Goal: Information Seeking & Learning: Learn about a topic

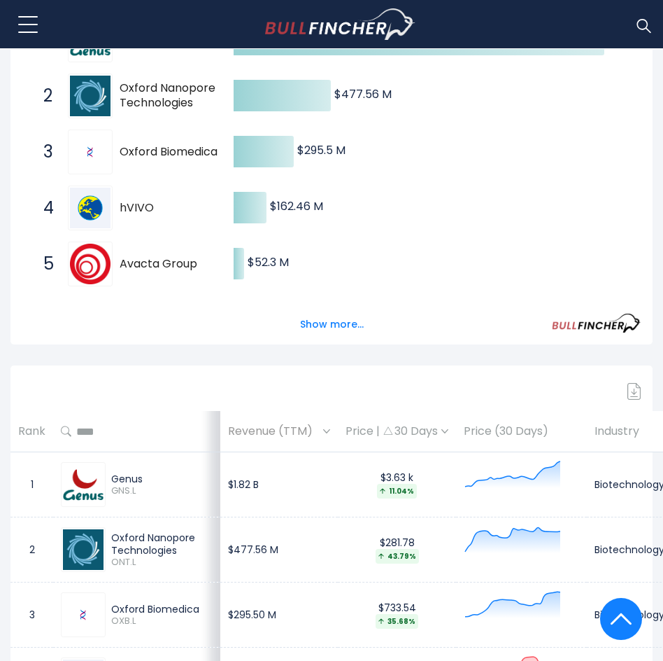
scroll to position [307, 0]
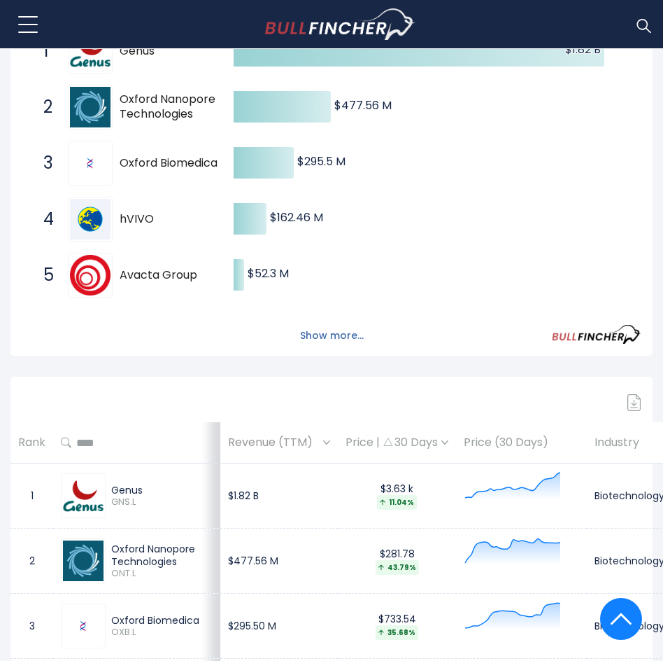
click at [316, 334] on button "Show more..." at bounding box center [332, 335] width 80 height 23
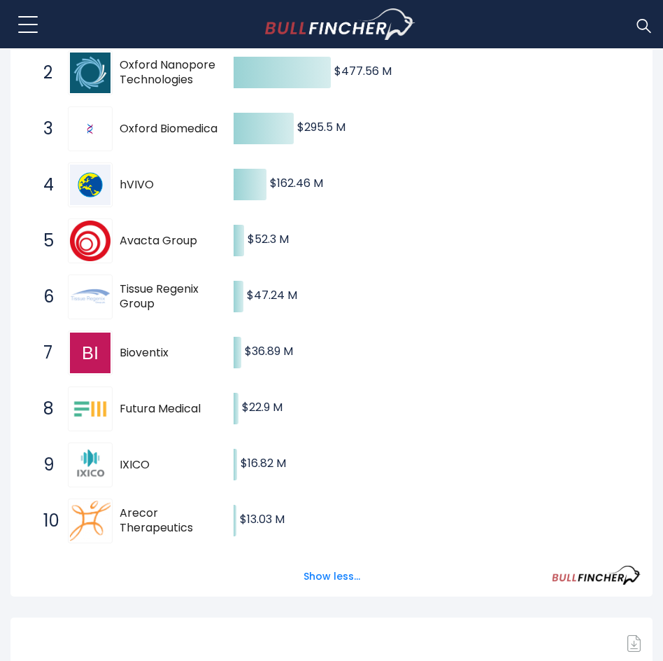
scroll to position [377, 0]
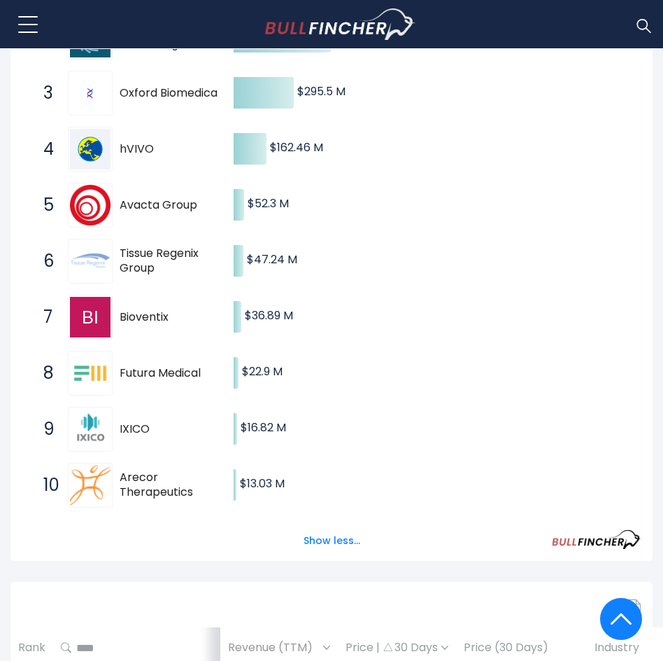
drag, startPoint x: 162, startPoint y: 270, endPoint x: 111, endPoint y: 247, distance: 56.7
click at [111, 247] on div "6 Tissue Regenix Group TRX.L" at bounding box center [130, 261] width 189 height 45
drag, startPoint x: 197, startPoint y: 490, endPoint x: 135, endPoint y: 457, distance: 69.8
click at [135, 458] on div "Created with Highcharts 12.1.2 $1.82 B ​ $1.82 B $477.56 M ​ $477.56 M $295.5 M…" at bounding box center [331, 233] width 619 height 560
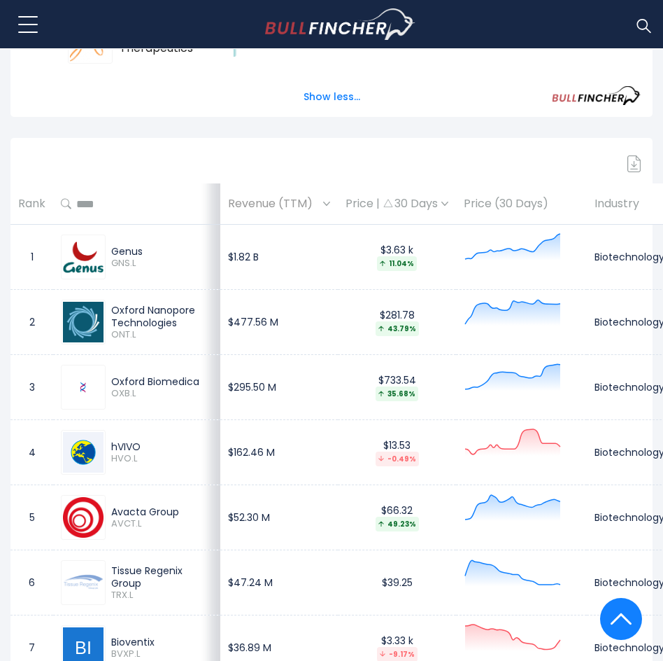
scroll to position [797, 0]
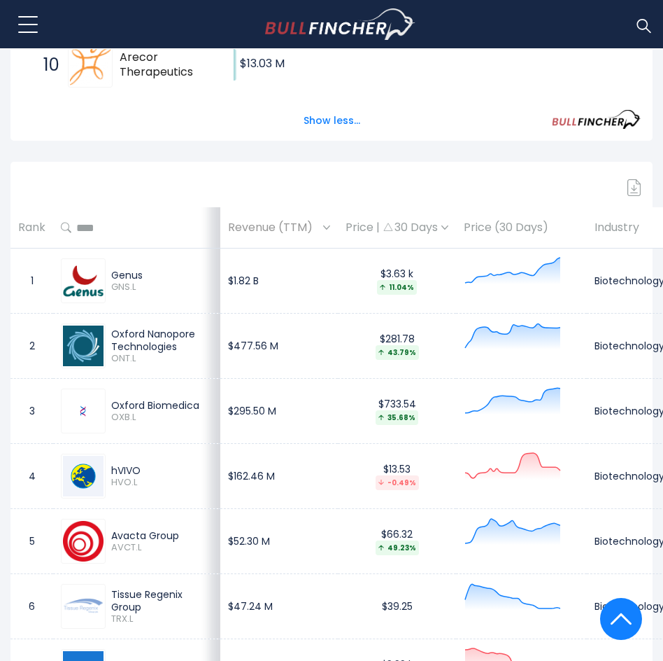
drag, startPoint x: 108, startPoint y: 135, endPoint x: 269, endPoint y: 269, distance: 209.1
click at [269, 269] on tr "1 Genus GNS.L $1.82 B $3.63 k 11.04% Biotechnology [GEOGRAPHIC_DATA]" at bounding box center [411, 280] width 803 height 65
click at [264, 282] on td "$1.82 B" at bounding box center [279, 280] width 118 height 65
click at [405, 231] on div "Price | 30 Days" at bounding box center [397, 227] width 103 height 15
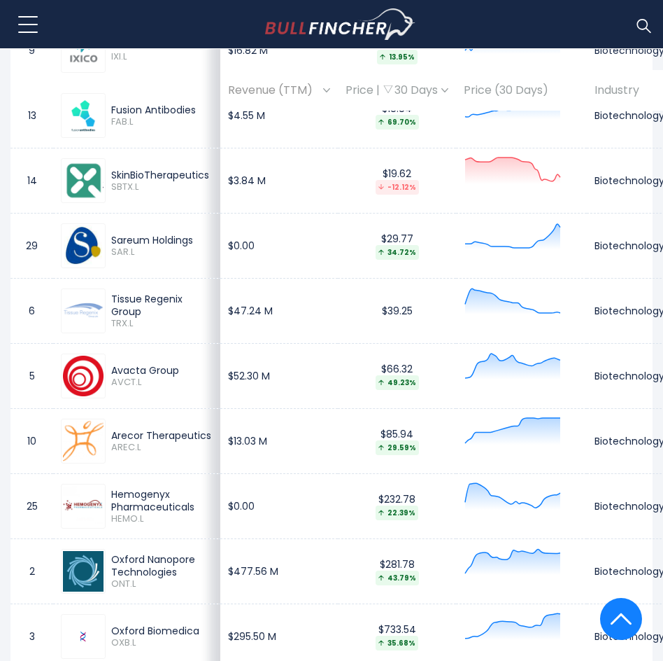
scroll to position [2267, 0]
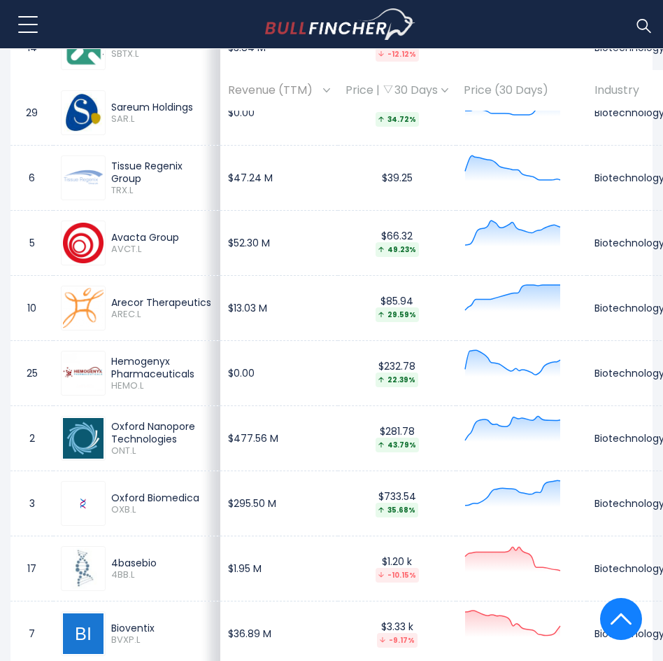
drag, startPoint x: 125, startPoint y: 240, endPoint x: 181, endPoint y: 240, distance: 55.3
click at [181, 240] on div "Avacta Group" at bounding box center [161, 237] width 101 height 13
click at [181, 239] on div "Avacta Group" at bounding box center [161, 237] width 101 height 13
click at [174, 237] on div "Avacta Group" at bounding box center [161, 237] width 101 height 13
drag, startPoint x: 188, startPoint y: 240, endPoint x: 113, endPoint y: 241, distance: 74.9
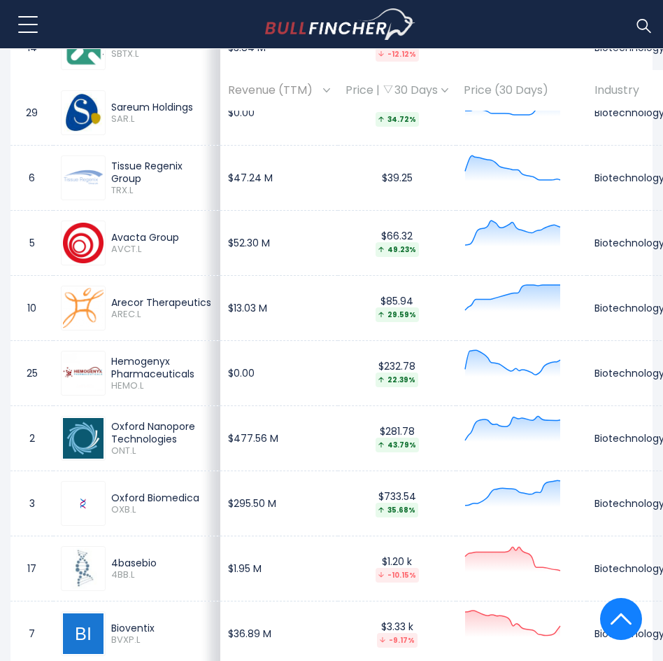
click at [113, 241] on div "Avacta Group" at bounding box center [161, 237] width 101 height 13
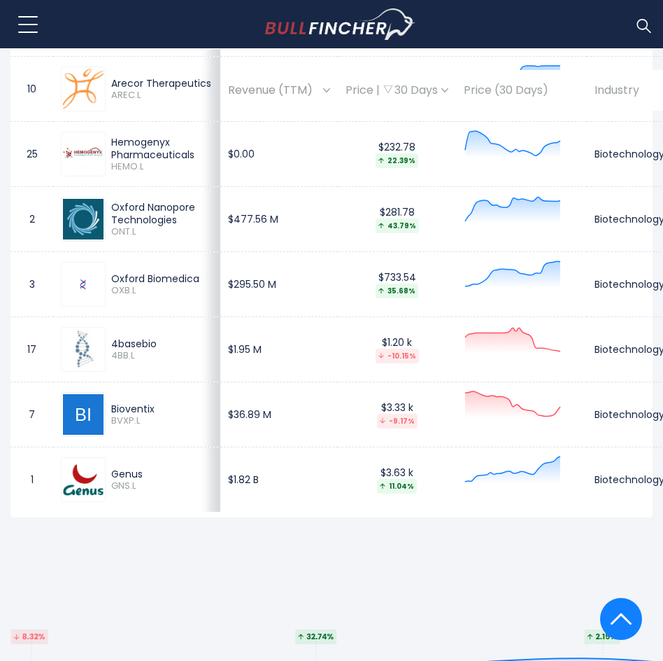
scroll to position [2476, 0]
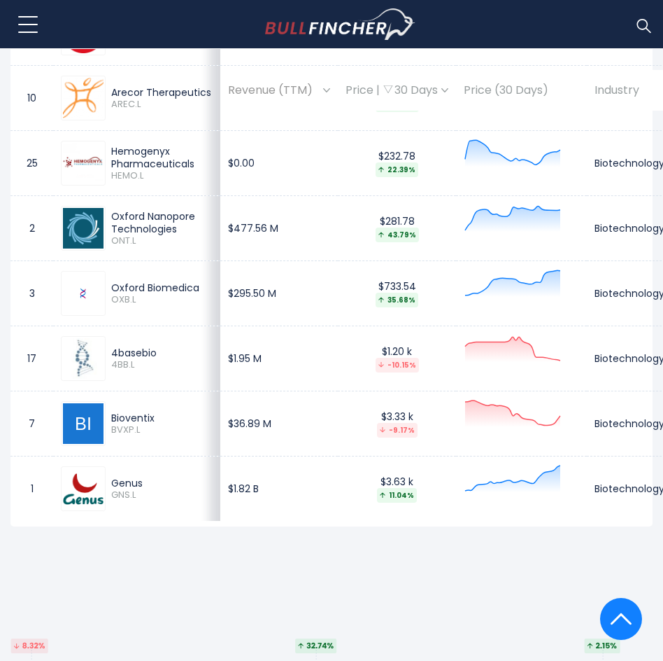
drag, startPoint x: 206, startPoint y: 291, endPoint x: 93, endPoint y: 297, distance: 112.8
click at [93, 297] on div "Oxford Biomedica OXB.L" at bounding box center [137, 293] width 152 height 45
